Goal: Information Seeking & Learning: Learn about a topic

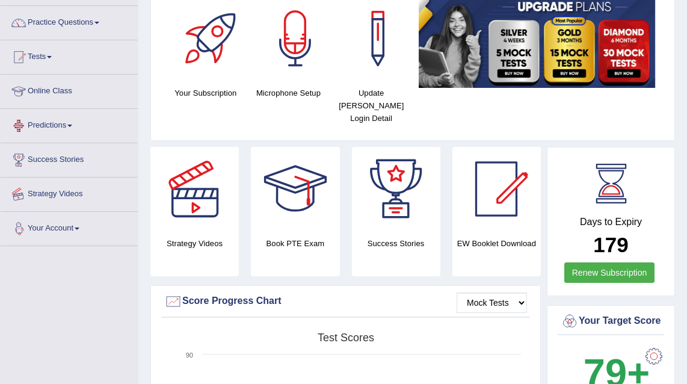
scroll to position [36, 0]
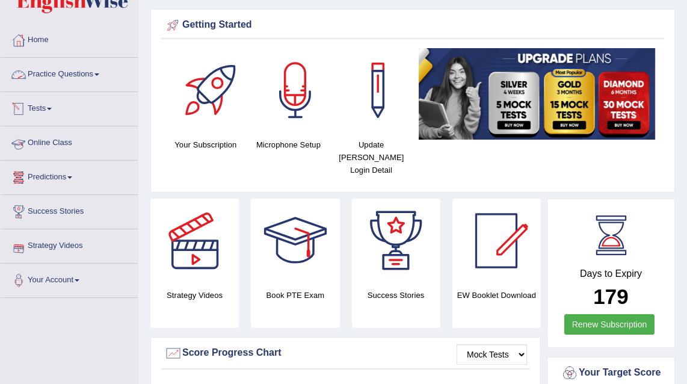
click at [78, 69] on link "Practice Questions" at bounding box center [69, 73] width 137 height 30
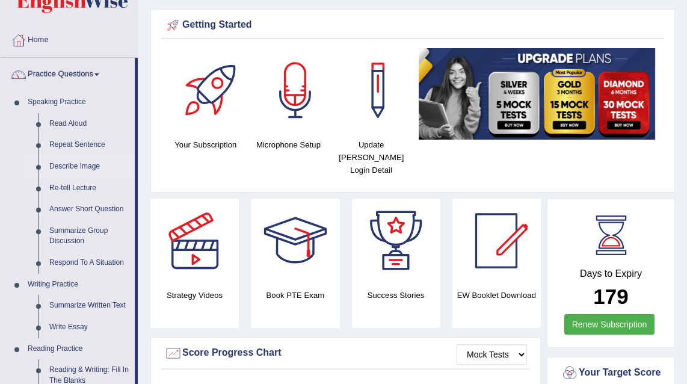
click at [82, 164] on link "Describe Image" at bounding box center [89, 167] width 91 height 22
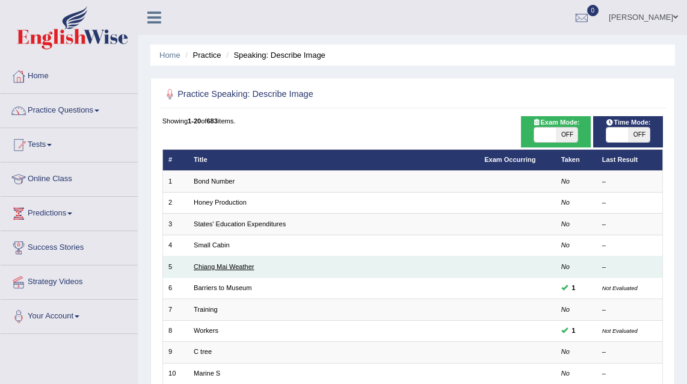
click at [227, 267] on link "Chiang Mai Weather" at bounding box center [224, 266] width 61 height 7
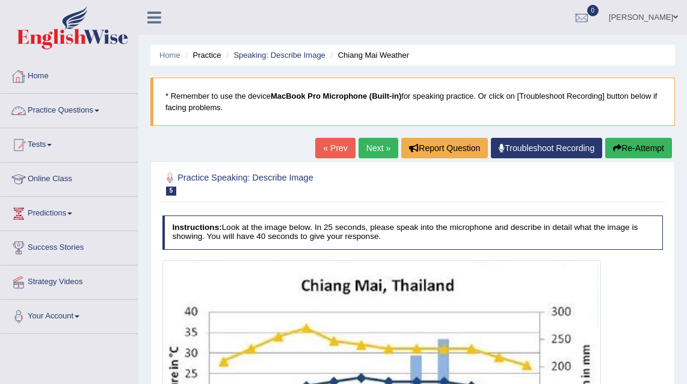
click at [58, 110] on link "Practice Questions" at bounding box center [69, 109] width 137 height 30
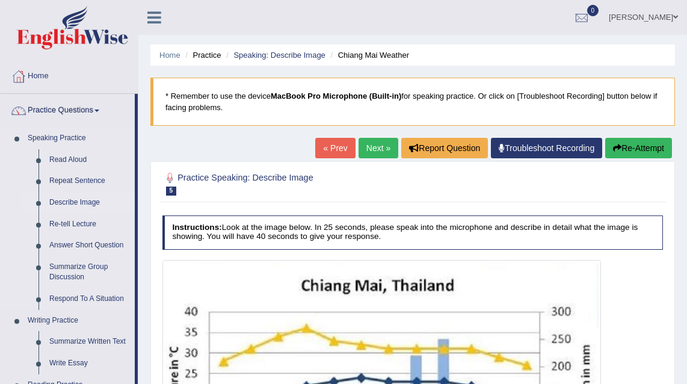
click at [77, 199] on link "Describe Image" at bounding box center [89, 203] width 91 height 22
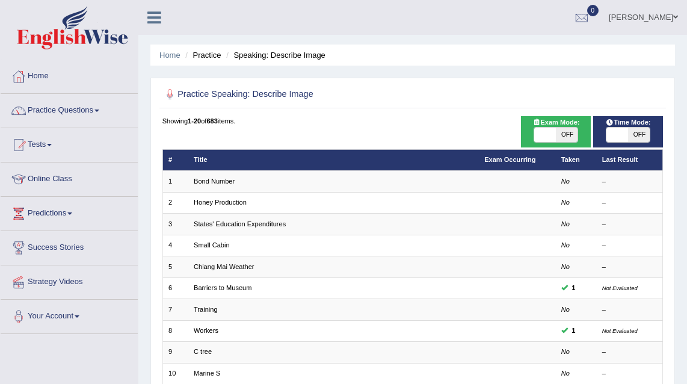
click at [641, 134] on span "OFF" at bounding box center [639, 135] width 22 height 14
checkbox input "true"
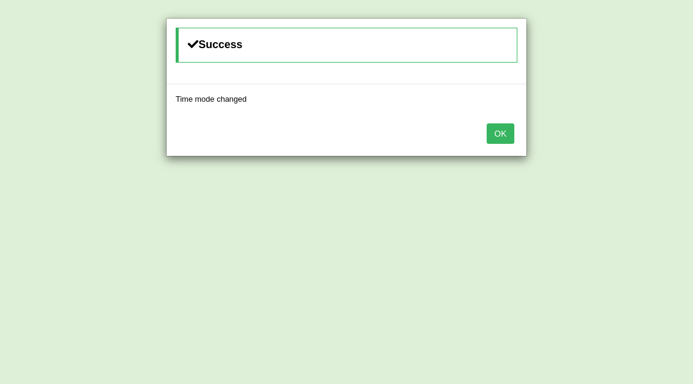
click at [508, 129] on button "OK" at bounding box center [501, 133] width 28 height 20
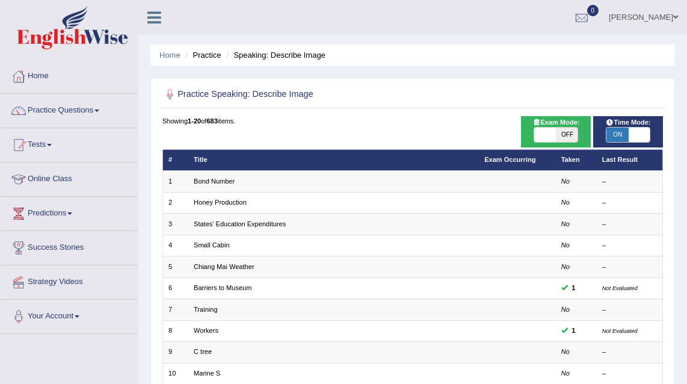
click at [564, 131] on span "OFF" at bounding box center [567, 135] width 22 height 14
checkbox input "true"
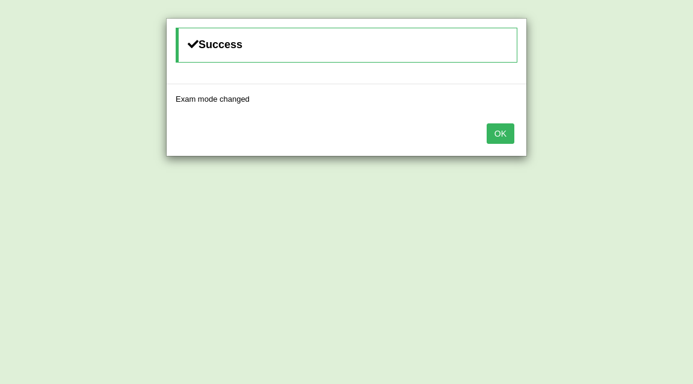
click at [514, 138] on div "OK" at bounding box center [347, 135] width 360 height 42
click at [497, 130] on button "OK" at bounding box center [501, 133] width 28 height 20
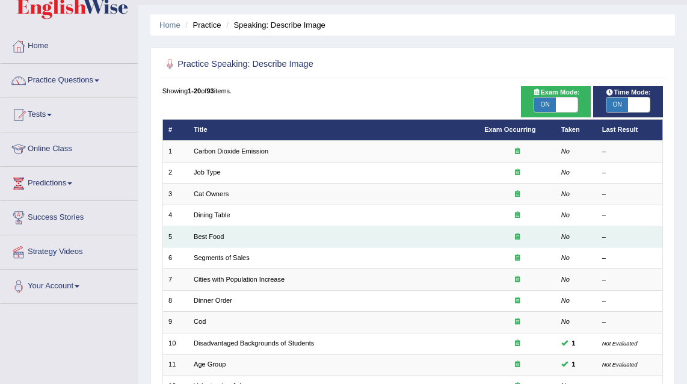
scroll to position [142, 0]
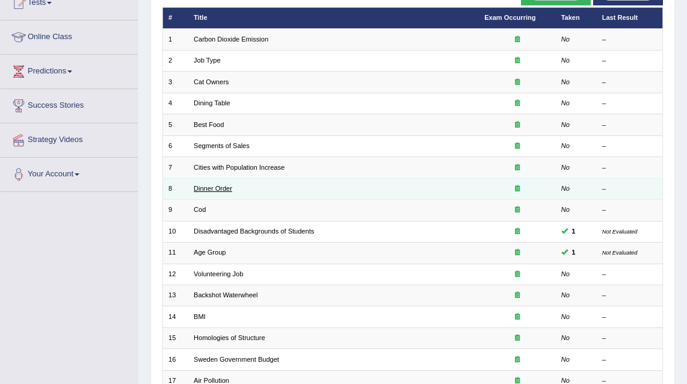
click at [220, 188] on link "Dinner Order" at bounding box center [213, 188] width 39 height 7
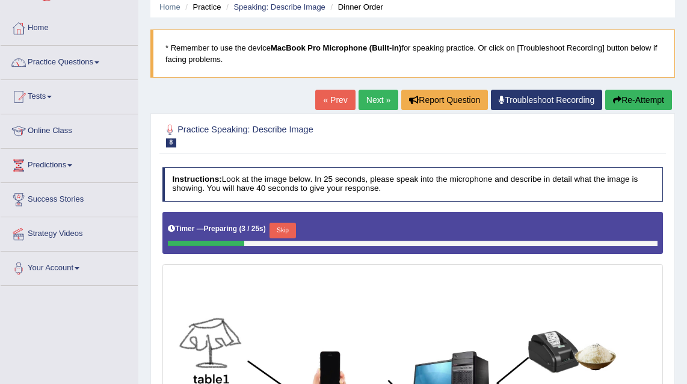
scroll to position [60, 0]
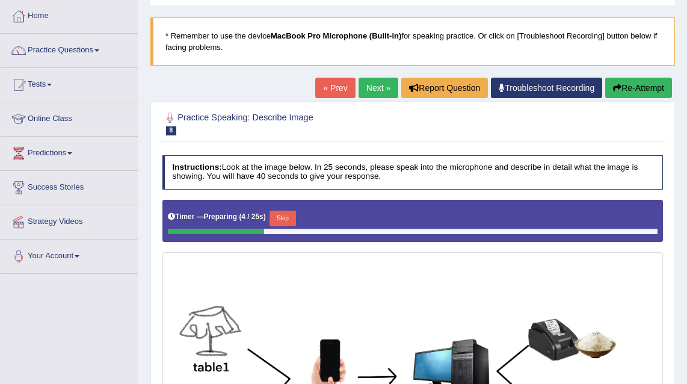
click at [378, 84] on link "Next »" at bounding box center [379, 88] width 40 height 20
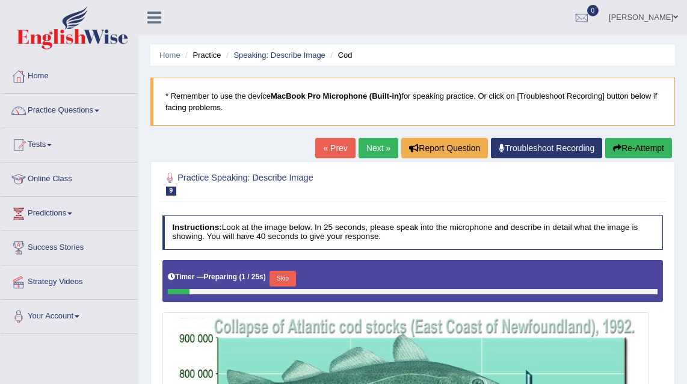
click at [369, 146] on link "Next »" at bounding box center [379, 148] width 40 height 20
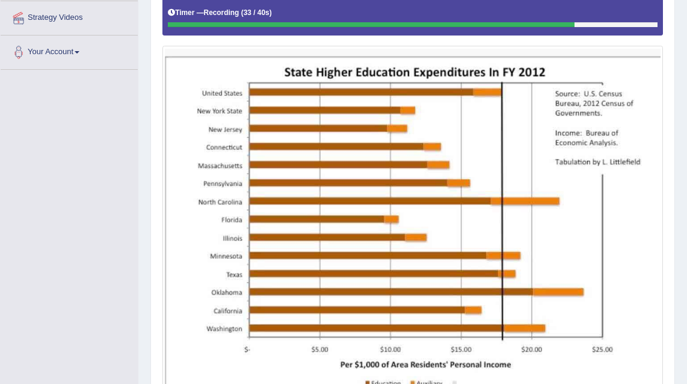
scroll to position [357, 0]
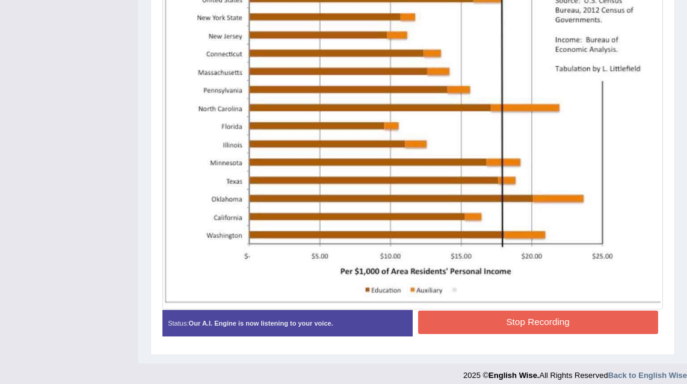
click at [498, 332] on button "Stop Recording" at bounding box center [538, 321] width 240 height 23
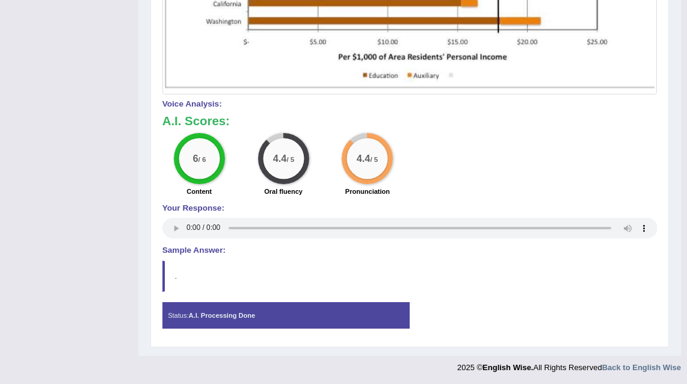
scroll to position [374, 0]
